Goal: Find contact information: Find contact information

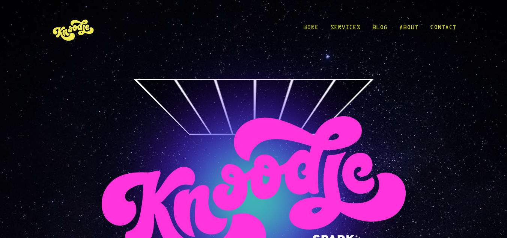
drag, startPoint x: 282, startPoint y: 38, endPoint x: 307, endPoint y: 29, distance: 27.2
click at [282, 38] on div "Work Services Blog About Contact Work Services Blog About Contact" at bounding box center [253, 29] width 405 height 59
click at [450, 27] on link "Contact" at bounding box center [443, 29] width 26 height 35
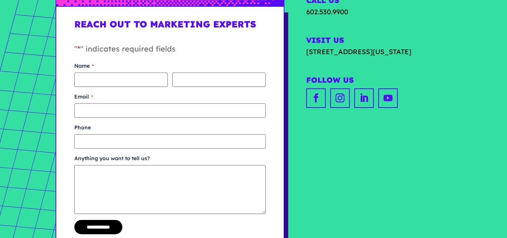
scroll to position [126, 0]
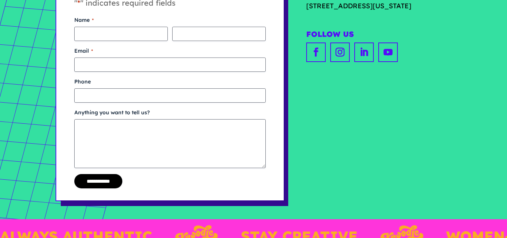
drag, startPoint x: 508, startPoint y: 52, endPoint x: 511, endPoint y: 111, distance: 59.0
click at [507, 111] on html "**********" at bounding box center [253, 147] width 507 height 546
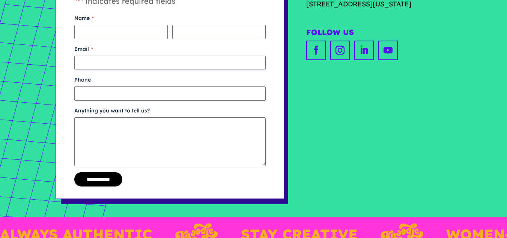
scroll to position [0, 0]
click at [321, 56] on link "Follow" at bounding box center [316, 51] width 20 height 20
